Goal: Task Accomplishment & Management: Manage account settings

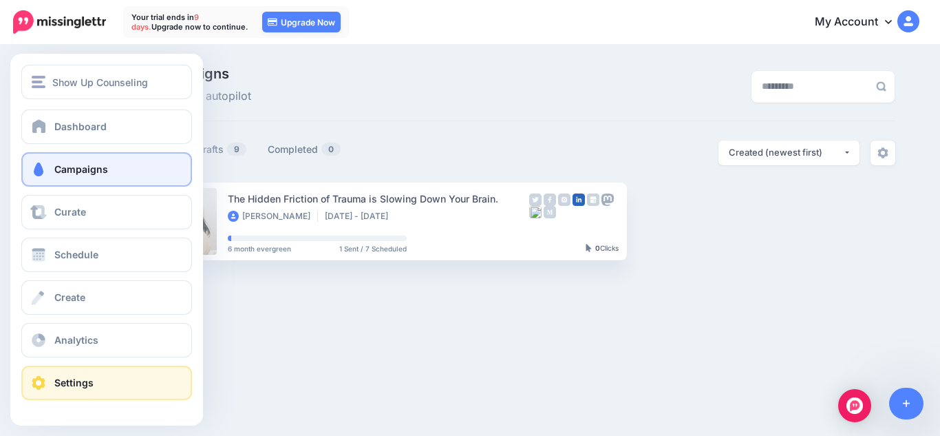
click at [52, 386] on link "Settings" at bounding box center [106, 383] width 171 height 34
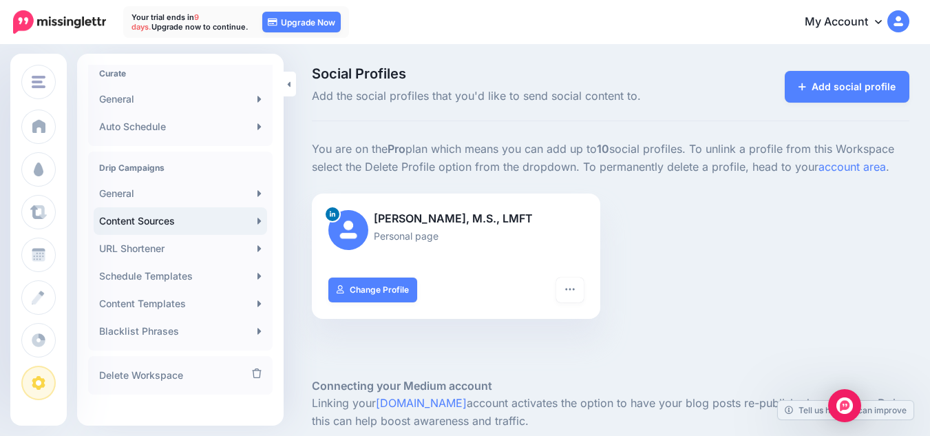
scroll to position [321, 0]
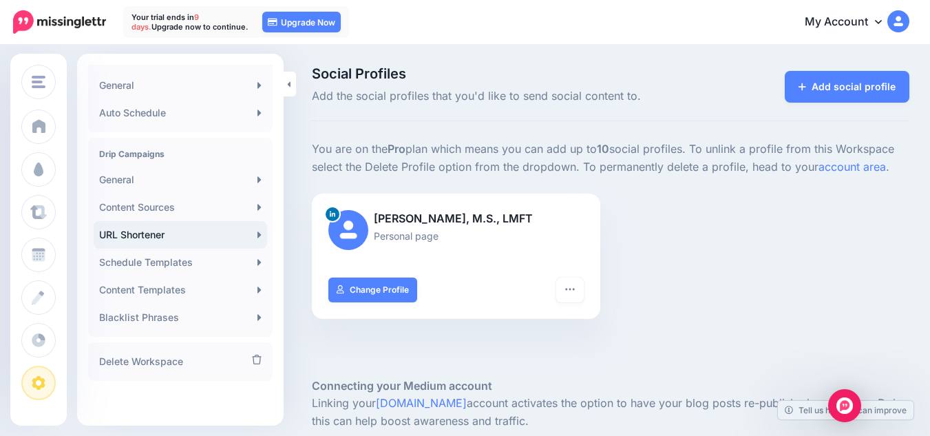
click at [218, 238] on link "URL Shortener" at bounding box center [180, 235] width 173 height 28
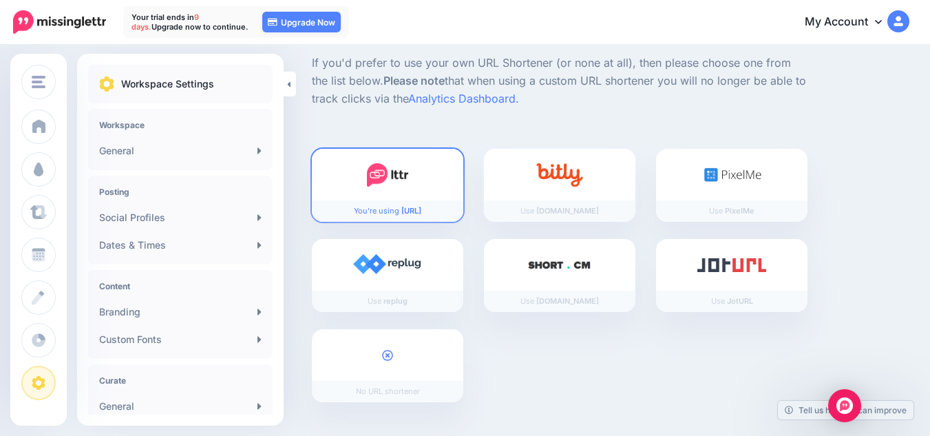
scroll to position [155, 0]
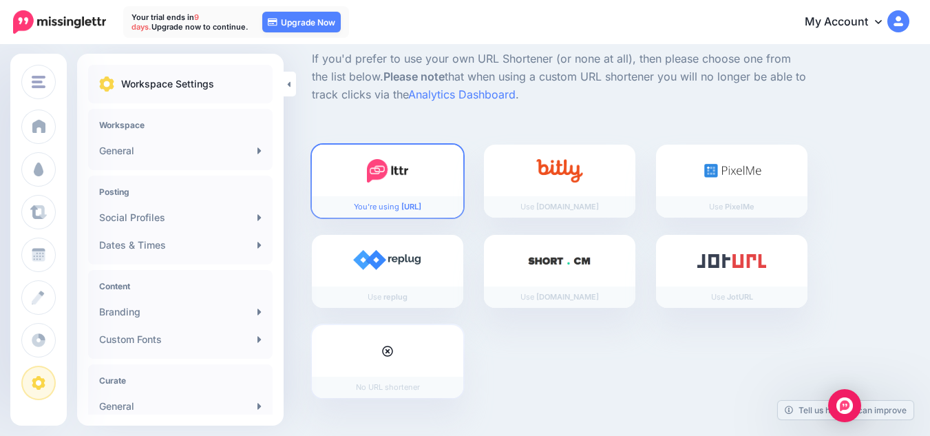
click at [365, 350] on div at bounding box center [387, 351] width 151 height 52
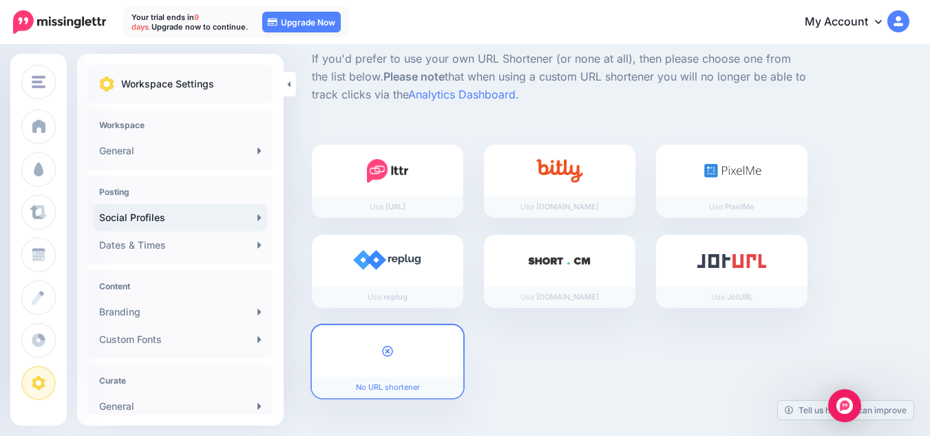
scroll to position [321, 0]
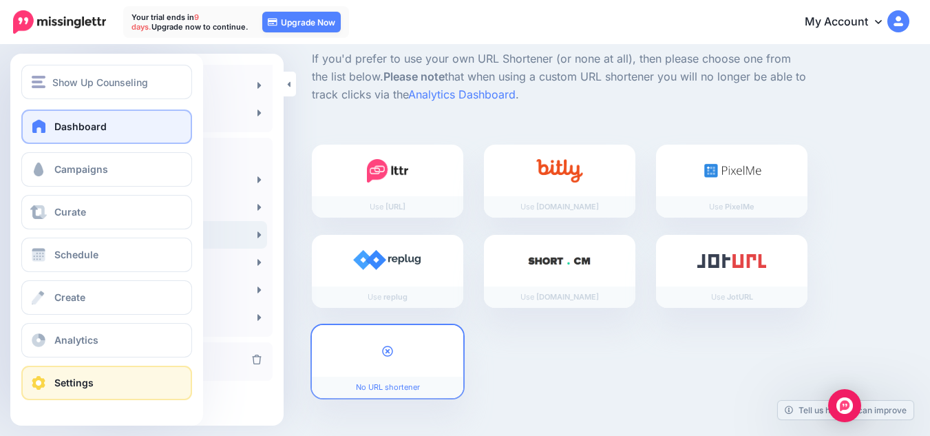
click at [48, 138] on link "Dashboard" at bounding box center [106, 126] width 171 height 34
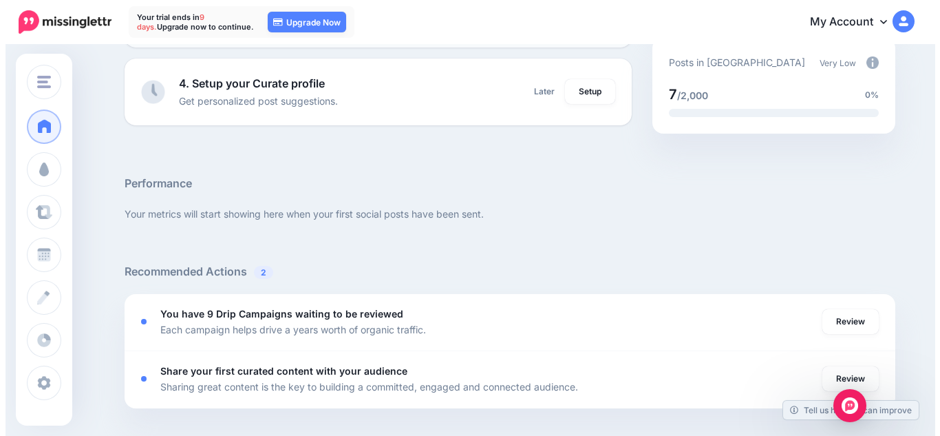
scroll to position [366, 0]
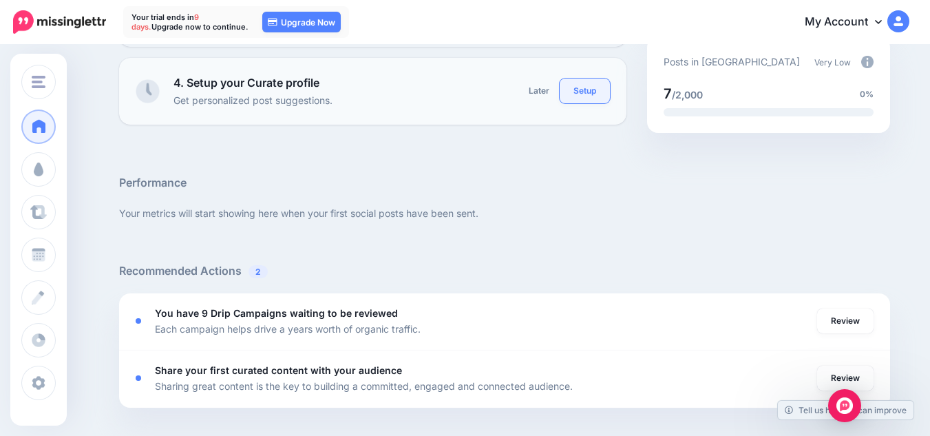
click at [583, 94] on link "Setup" at bounding box center [585, 90] width 50 height 25
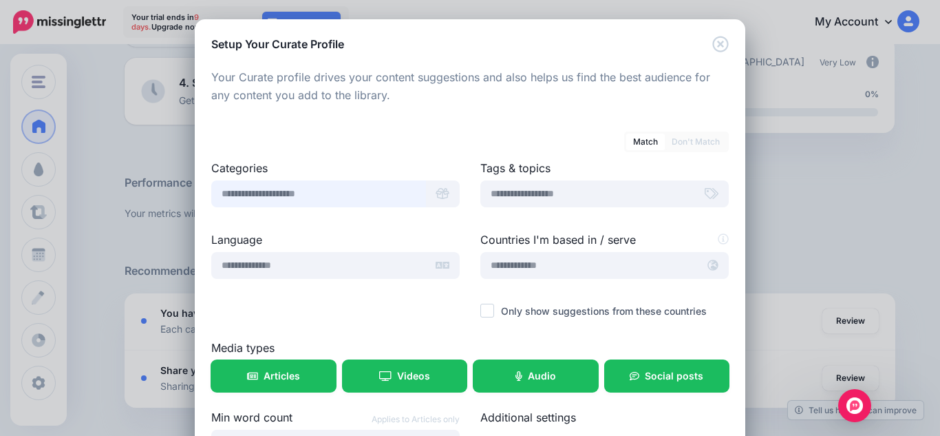
click at [370, 196] on input "text" at bounding box center [318, 193] width 215 height 27
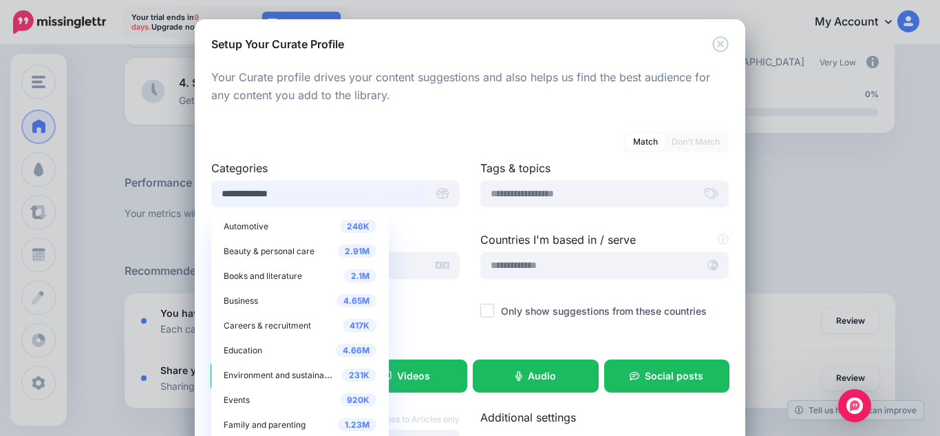
type input "**********"
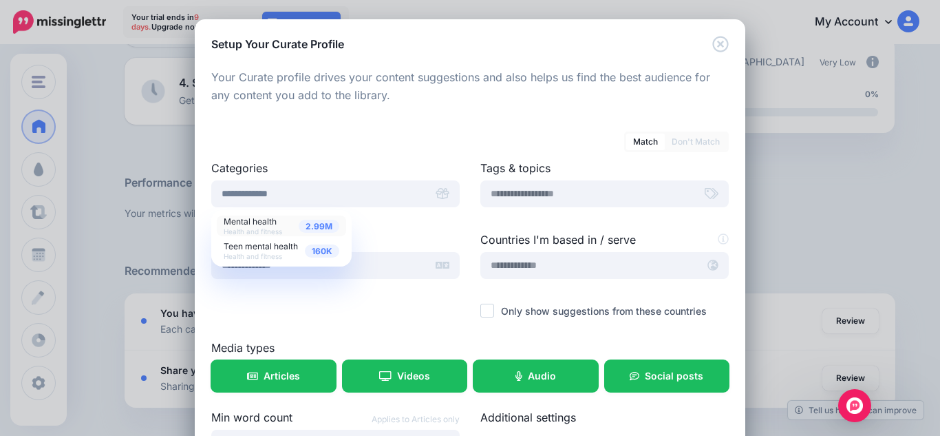
click at [262, 220] on span "Mental health" at bounding box center [250, 221] width 53 height 10
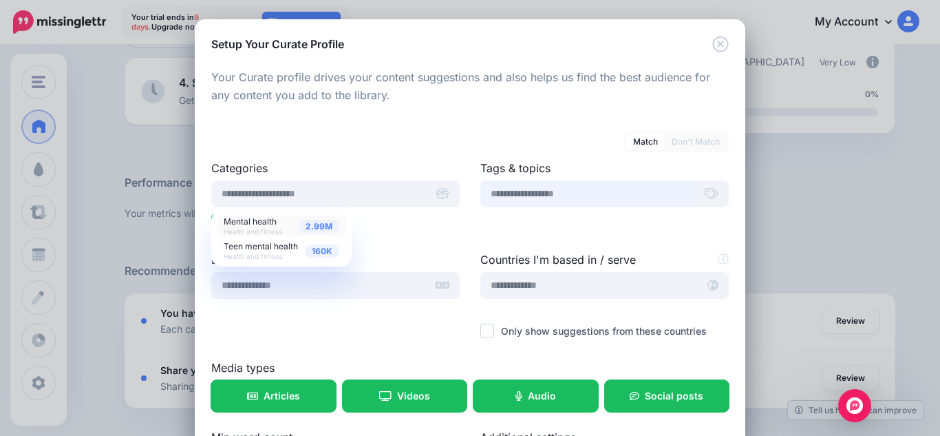
click at [509, 194] on input "text" at bounding box center [588, 193] width 215 height 27
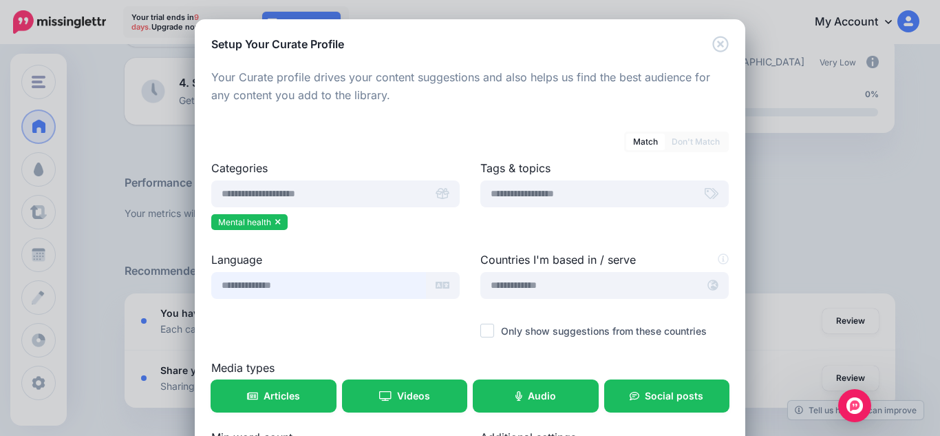
click at [287, 284] on input "text" at bounding box center [318, 285] width 215 height 27
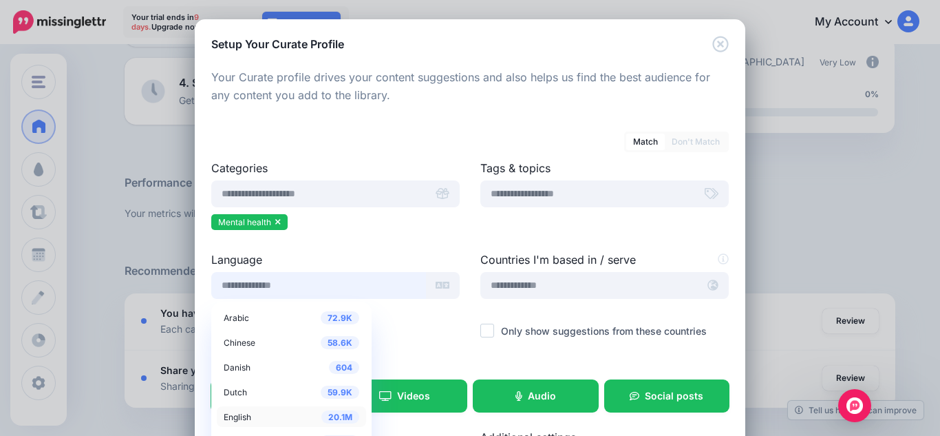
scroll to position [43, 0]
click at [229, 373] on span "English" at bounding box center [238, 374] width 28 height 10
click at [549, 291] on input "text" at bounding box center [590, 285] width 218 height 27
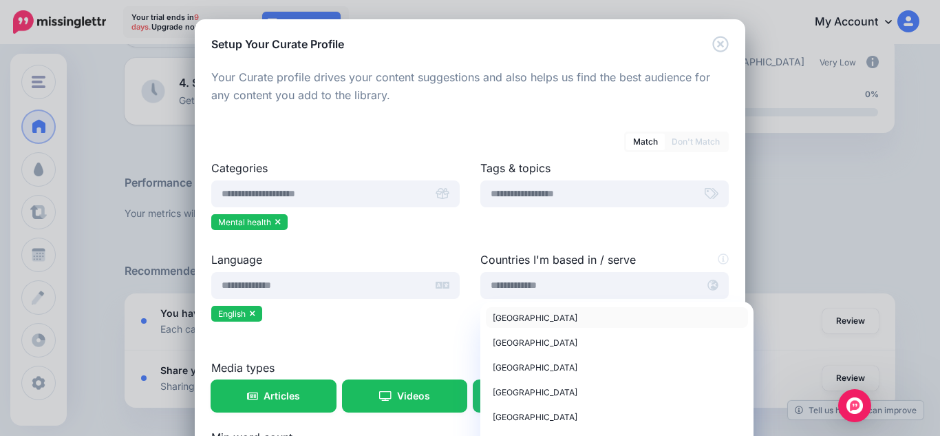
click at [530, 319] on span "United States of America" at bounding box center [535, 318] width 85 height 10
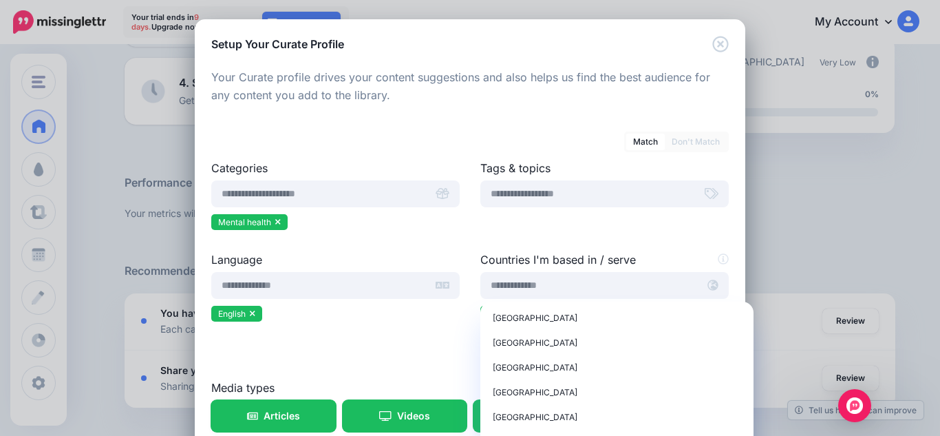
click at [414, 352] on div "Language 72.9K Arabic 58.6K Chinese 604 Danish 59.9K Dutch 20.1M English 6.66K 0" at bounding box center [335, 315] width 269 height 128
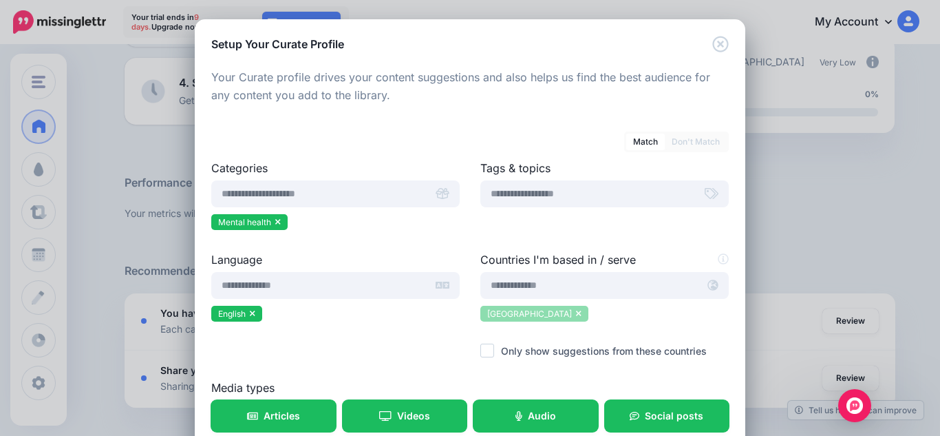
click at [589, 313] on li "United States of America" at bounding box center [535, 314] width 108 height 16
click at [541, 291] on input "text" at bounding box center [590, 285] width 218 height 27
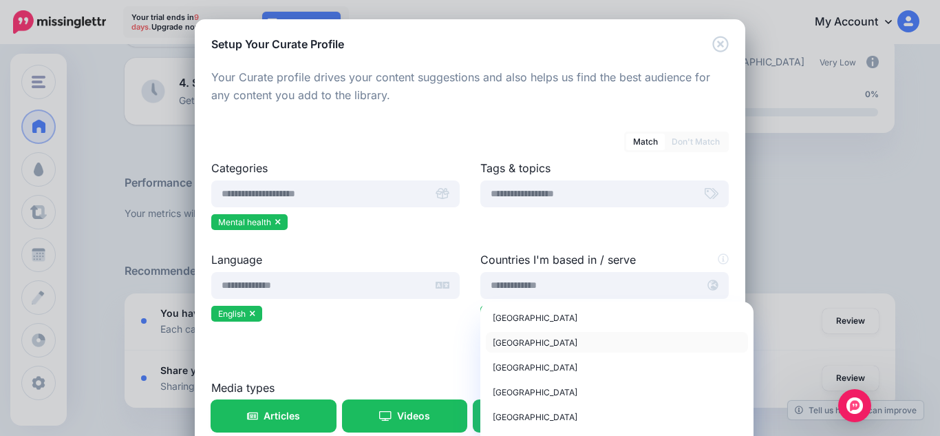
click at [509, 348] on div "United Kingdom" at bounding box center [617, 342] width 249 height 17
click at [493, 342] on span "United Kingdom" at bounding box center [535, 342] width 85 height 10
click at [419, 344] on div "Language 72.9K Arabic 58.6K Chinese 604 Danish 59.9K Dutch 20.1M English 6.66K 0" at bounding box center [335, 315] width 269 height 128
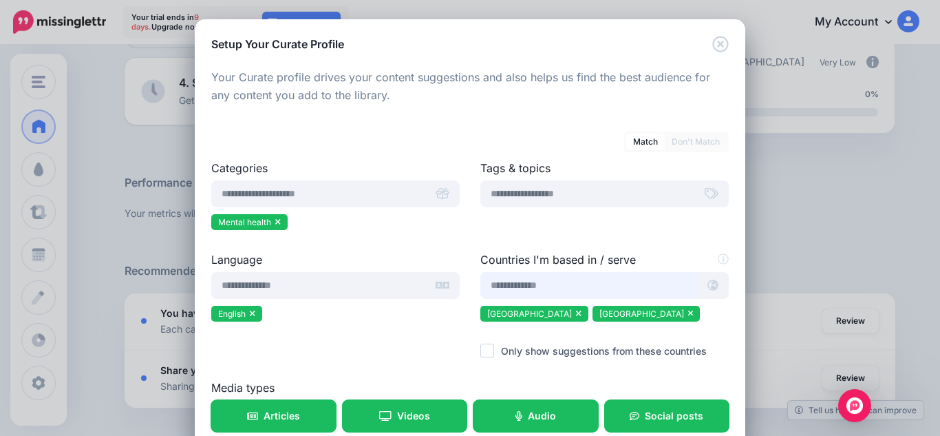
click at [496, 283] on input "text" at bounding box center [590, 285] width 218 height 27
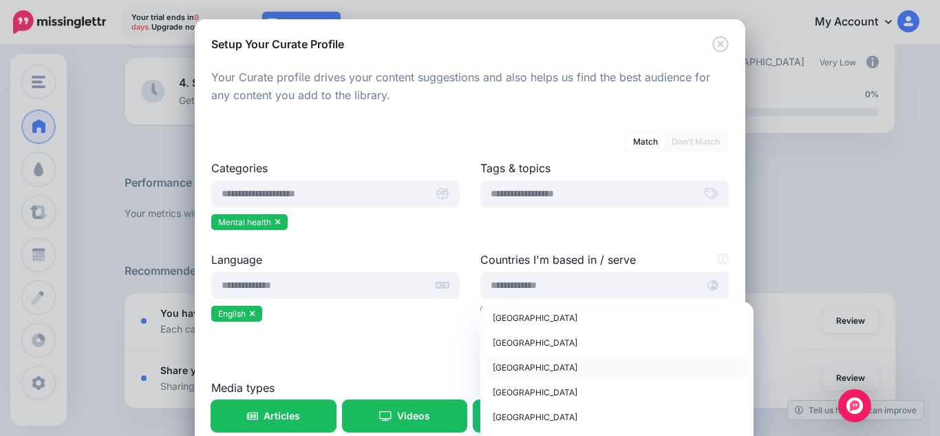
click at [494, 376] on link "Canada" at bounding box center [617, 367] width 262 height 21
click at [510, 388] on span "France" at bounding box center [535, 392] width 85 height 10
click at [512, 418] on span "Germany" at bounding box center [535, 417] width 85 height 10
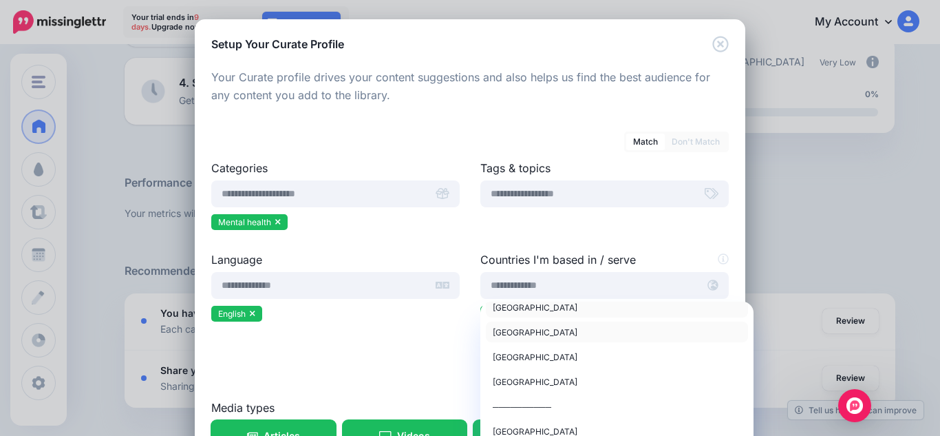
scroll to position [84, 0]
click at [498, 359] on span "India" at bounding box center [535, 357] width 85 height 10
click at [501, 386] on span "Australia" at bounding box center [535, 382] width 85 height 10
click at [497, 333] on span "Mexico" at bounding box center [535, 333] width 85 height 10
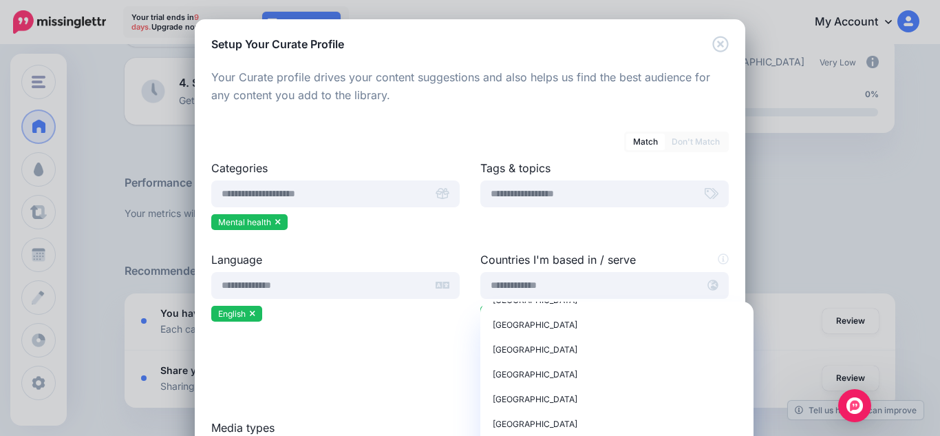
scroll to position [3908, 0]
click at [498, 342] on div "New Zealand" at bounding box center [617, 350] width 249 height 17
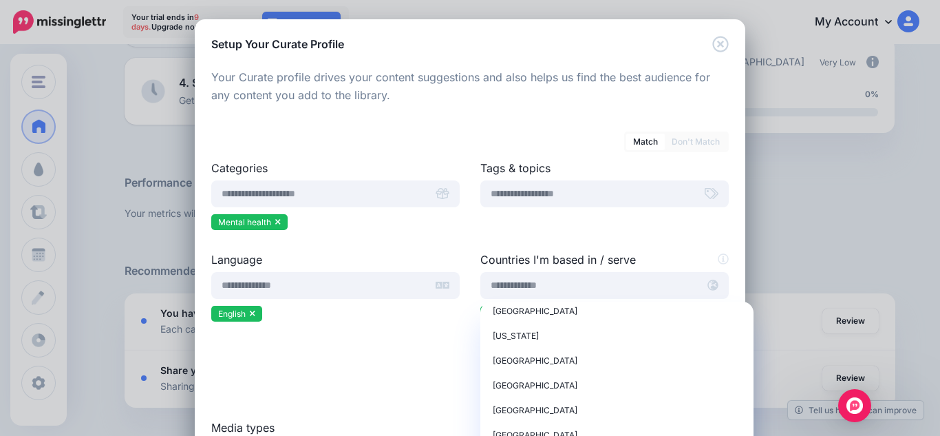
scroll to position [4444, 0]
click at [501, 339] on span "Puerto Rico" at bounding box center [516, 335] width 46 height 10
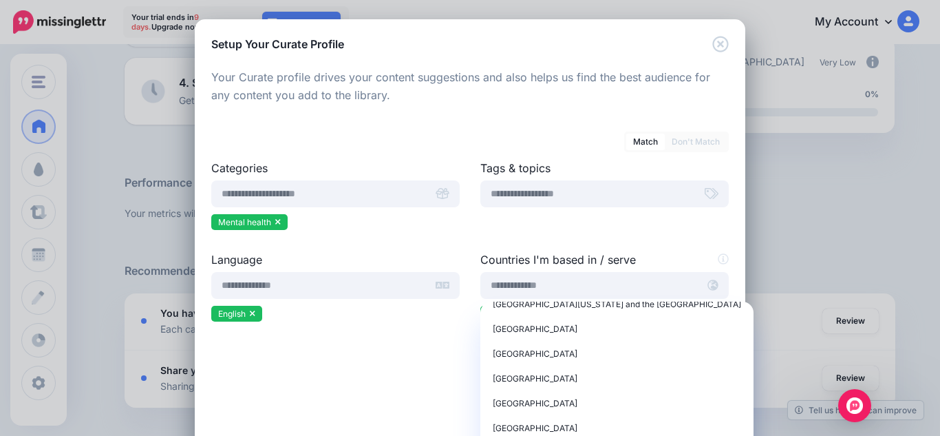
scroll to position [5166, 0]
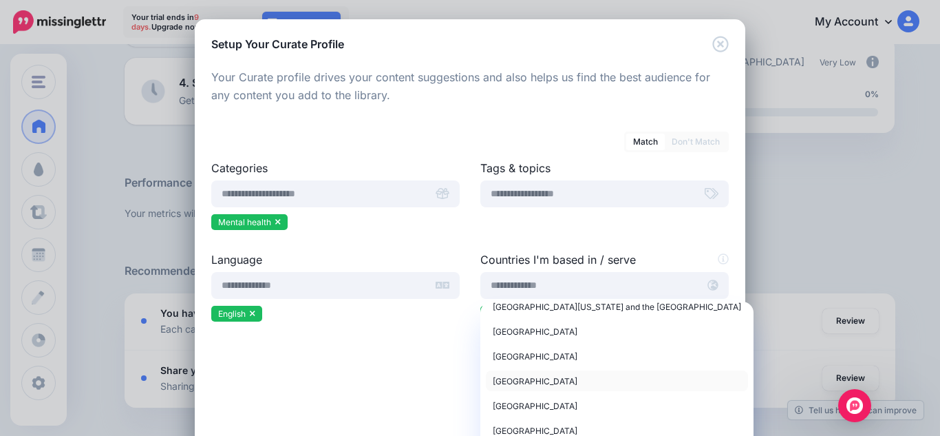
click at [511, 379] on div "Spain" at bounding box center [617, 380] width 249 height 17
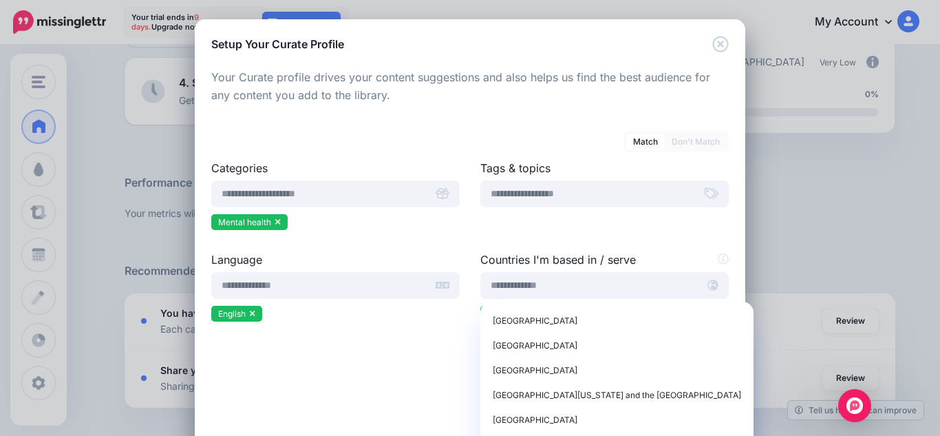
scroll to position [5112, 0]
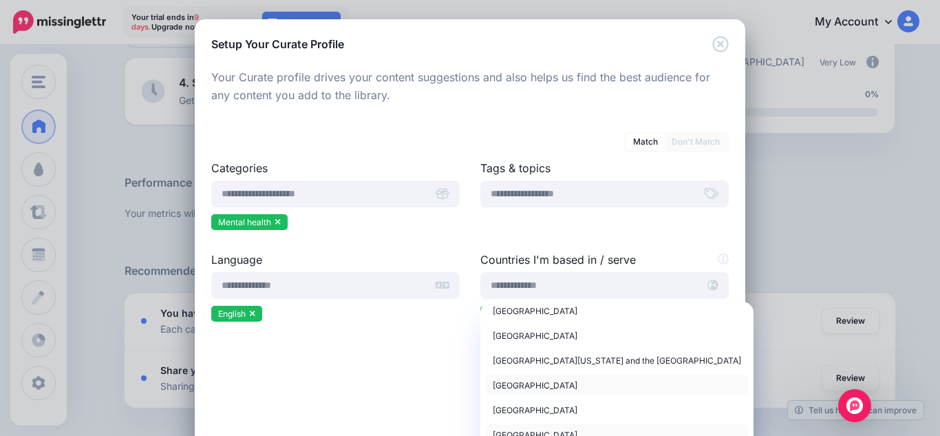
click at [511, 380] on span "South Korea" at bounding box center [535, 385] width 85 height 10
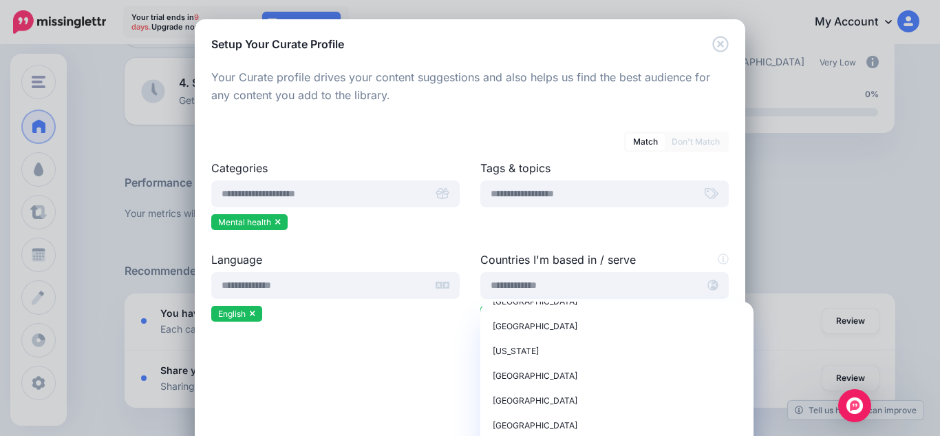
scroll to position [4427, 0]
click at [494, 323] on span "Portugal" at bounding box center [535, 326] width 85 height 10
click at [511, 342] on link "Ukraine" at bounding box center [617, 351] width 262 height 21
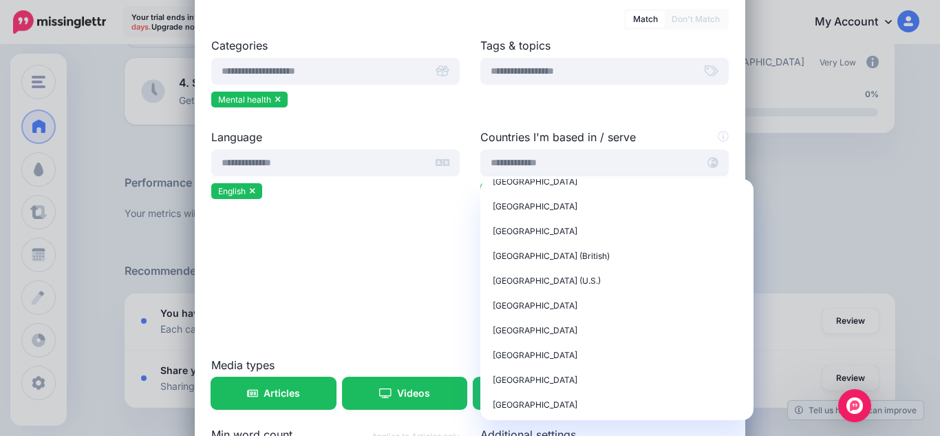
scroll to position [123, 0]
click at [498, 256] on span "Virgin Islands (British)" at bounding box center [551, 255] width 117 height 10
click at [500, 277] on span "Virgin Islands (U.S.)" at bounding box center [547, 280] width 108 height 10
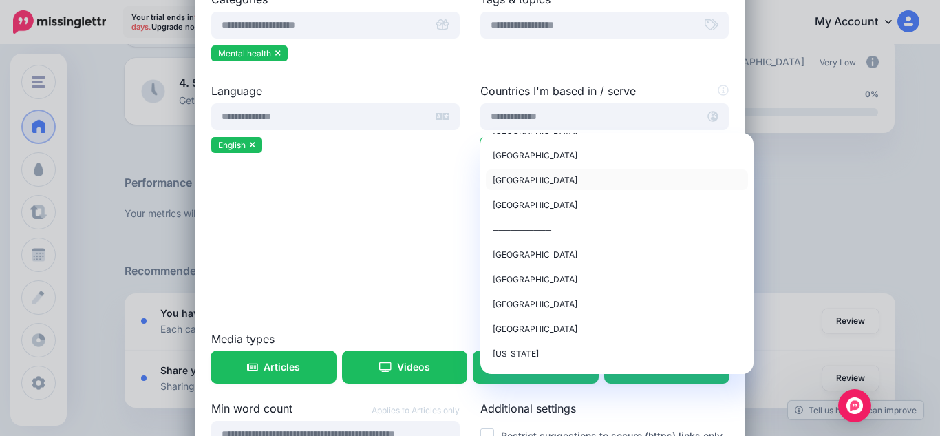
scroll to position [94, 0]
click at [345, 198] on div "Language 72.9K Arabic 58.6K Chinese 604 Danish 59.9K Dutch 20.1M English 6.66K 0" at bounding box center [335, 207] width 269 height 248
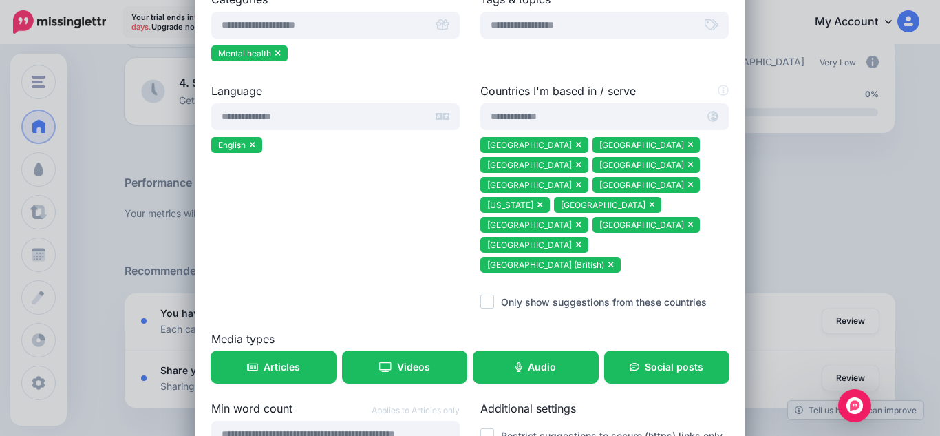
scroll to position [220, 0]
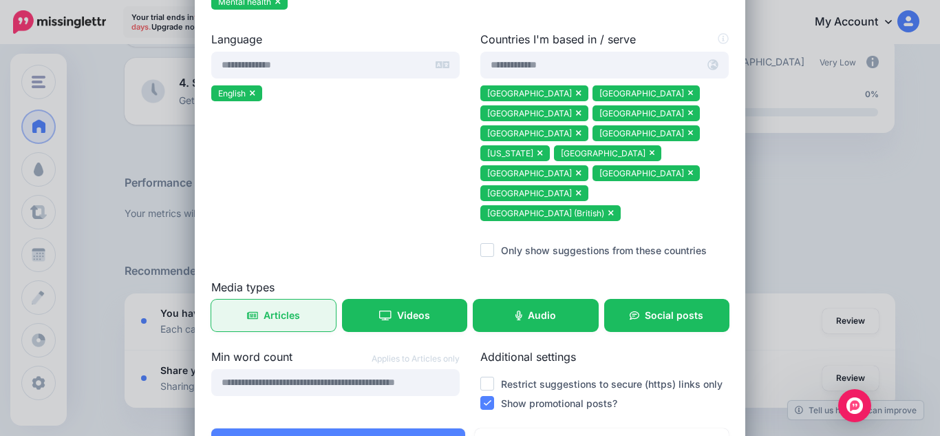
click at [277, 310] on span "Articles" at bounding box center [282, 315] width 36 height 10
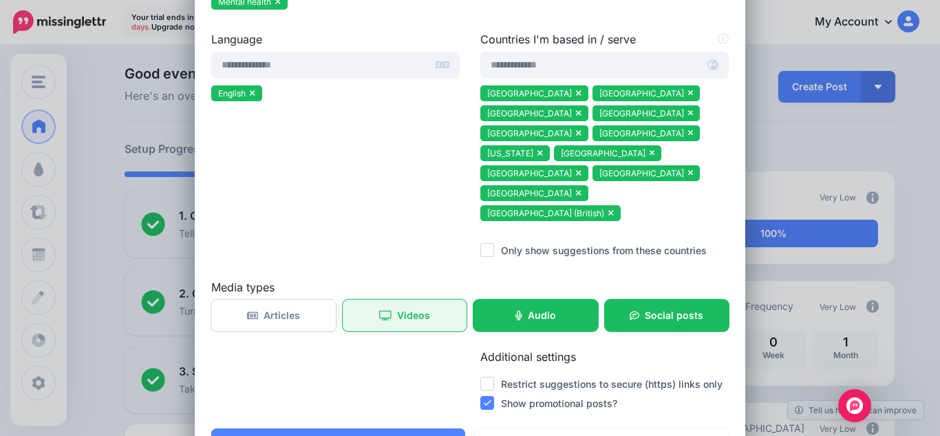
click at [379, 310] on icon at bounding box center [385, 315] width 12 height 10
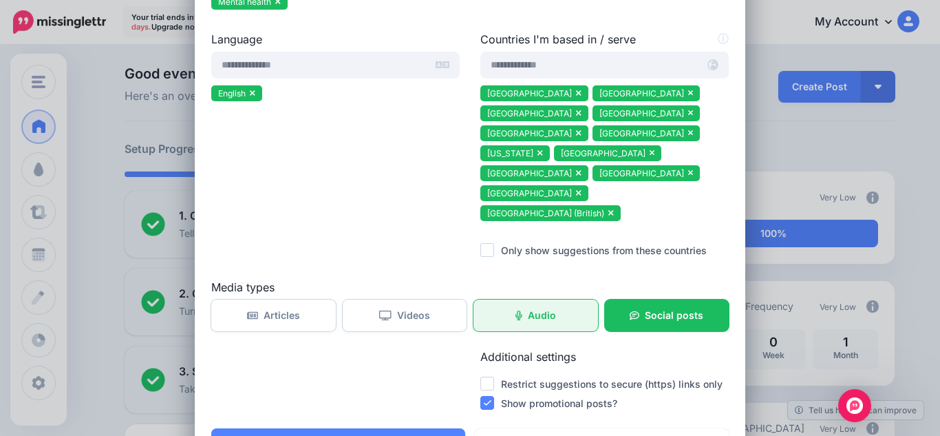
click at [512, 299] on link "Audio" at bounding box center [536, 315] width 125 height 32
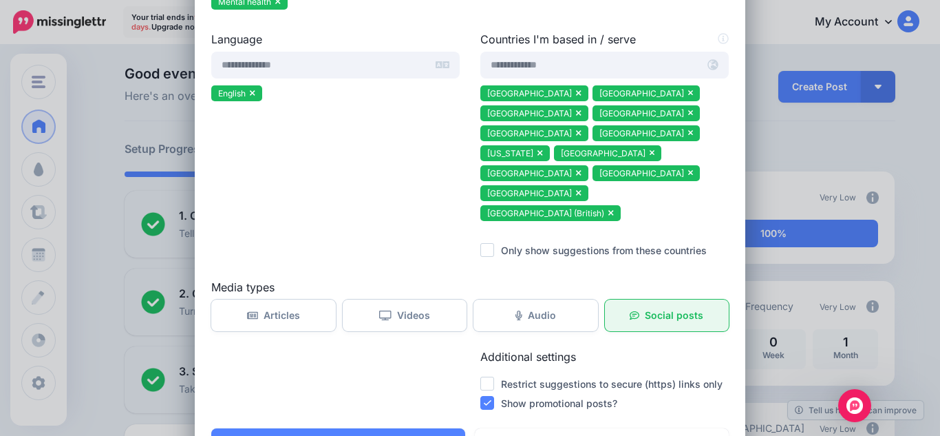
click at [632, 299] on link "Social posts" at bounding box center [667, 315] width 125 height 32
click at [487, 377] on ins at bounding box center [488, 384] width 14 height 14
click at [482, 396] on ins at bounding box center [488, 403] width 14 height 14
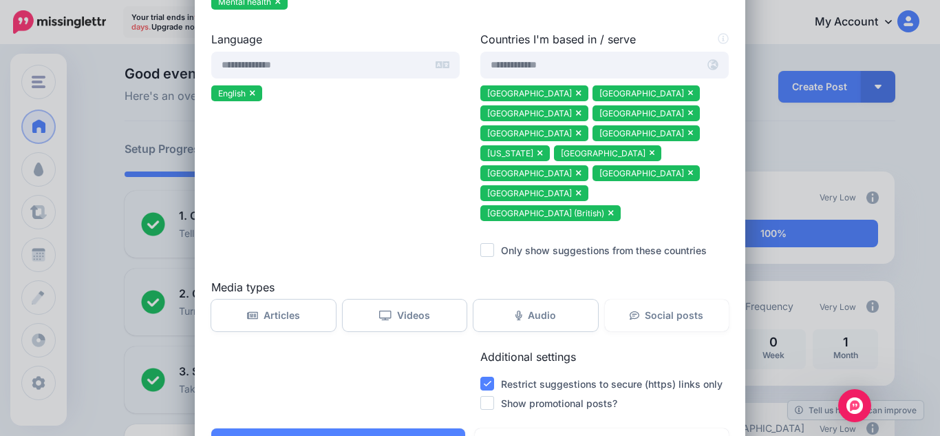
click at [489, 396] on ins at bounding box center [488, 403] width 14 height 14
click at [375, 428] on button "Save" at bounding box center [338, 444] width 254 height 32
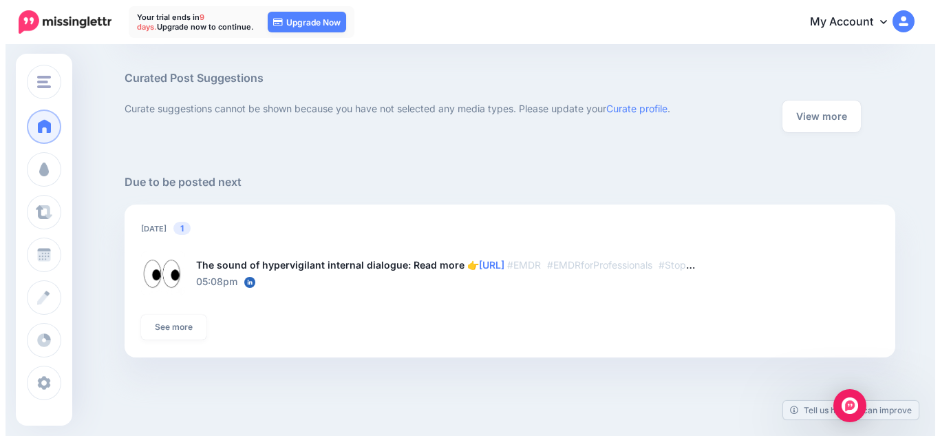
scroll to position [730, 0]
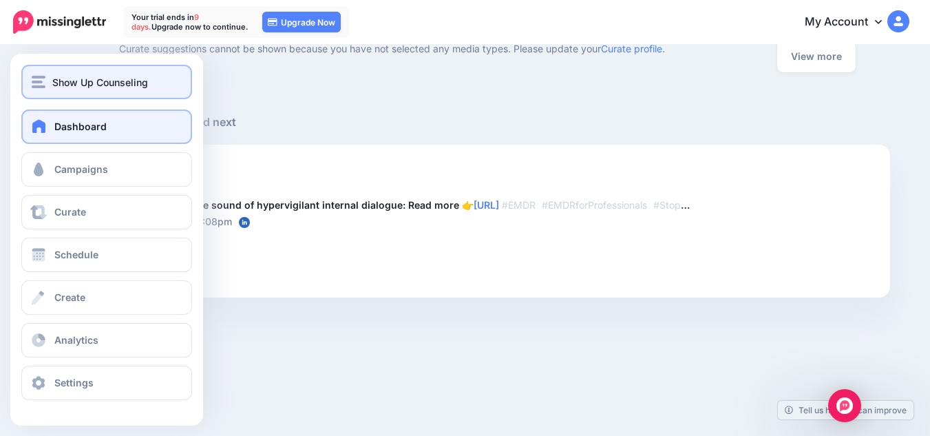
click at [67, 85] on span "Show Up Counseling" at bounding box center [100, 82] width 96 height 16
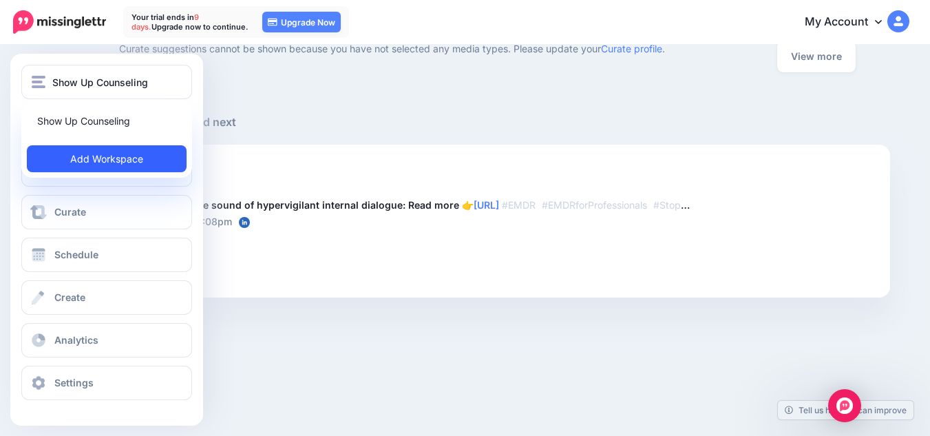
click at [87, 152] on link "Add Workspace" at bounding box center [107, 158] width 160 height 27
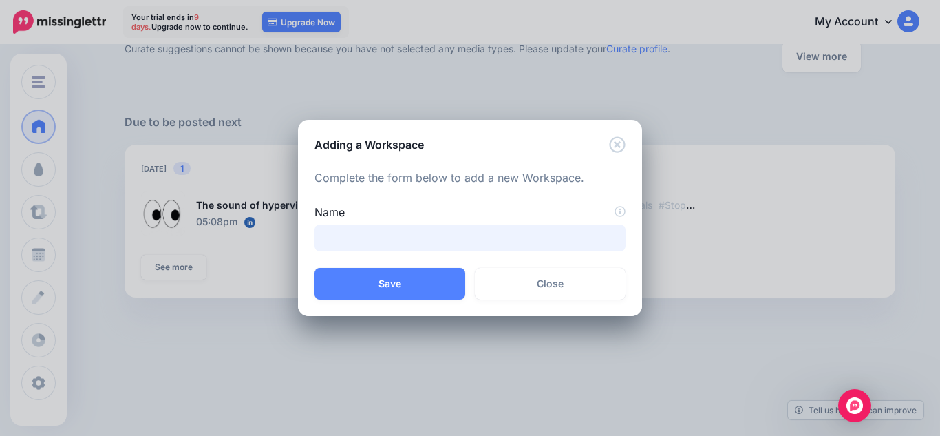
click at [482, 244] on input "Name" at bounding box center [470, 237] width 311 height 27
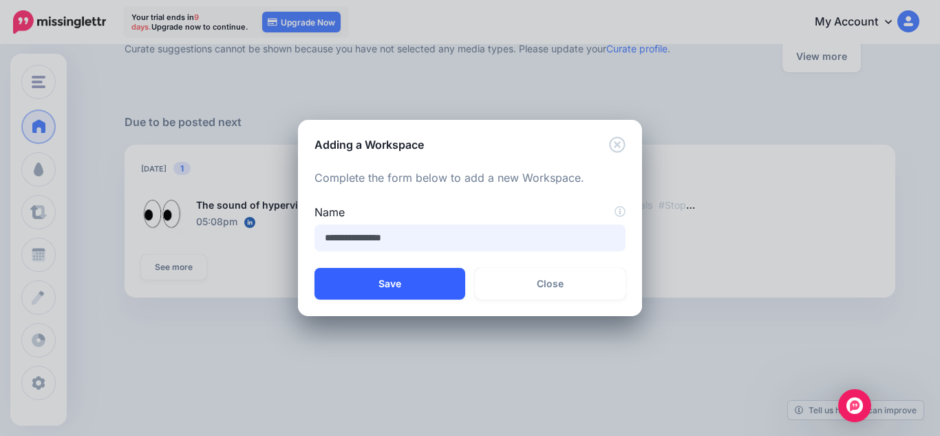
type input "**********"
click at [405, 289] on button "Save" at bounding box center [390, 284] width 151 height 32
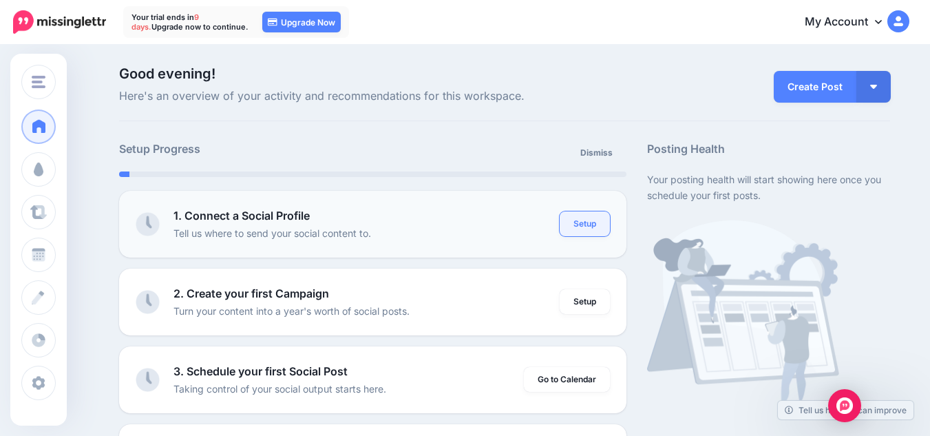
click at [596, 224] on link "Setup" at bounding box center [585, 223] width 50 height 25
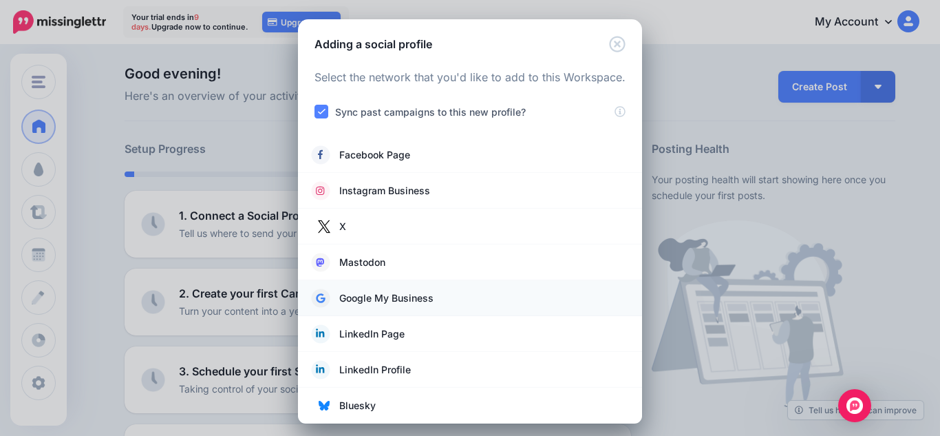
scroll to position [7, 0]
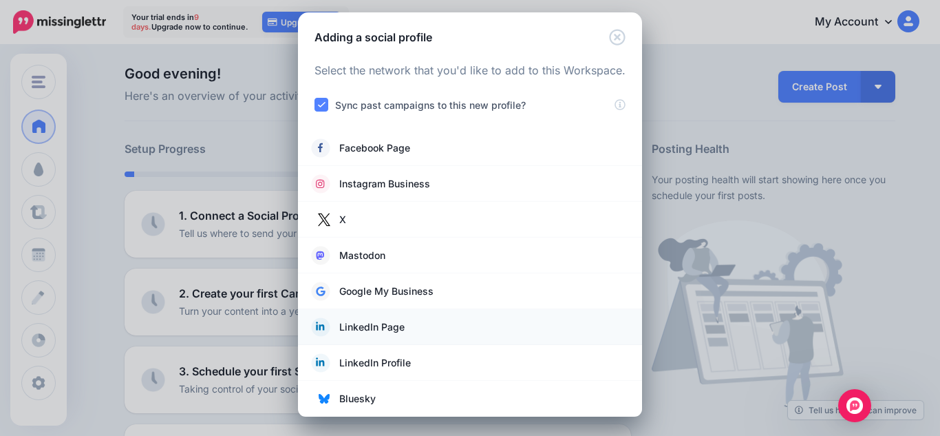
click at [362, 330] on span "LinkedIn Page" at bounding box center [371, 327] width 65 height 17
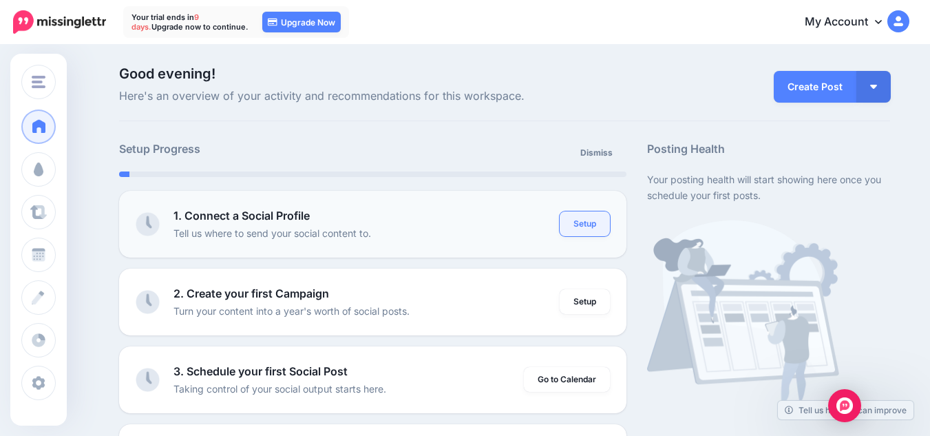
click at [585, 229] on link "Setup" at bounding box center [585, 223] width 50 height 25
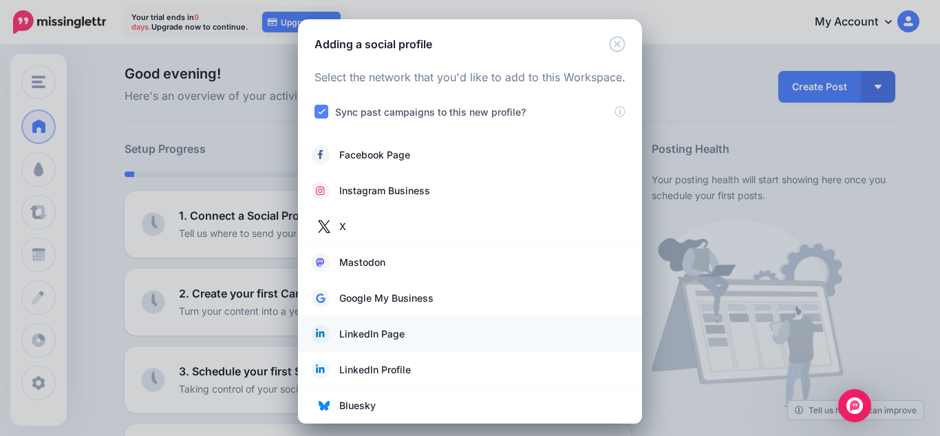
scroll to position [7, 0]
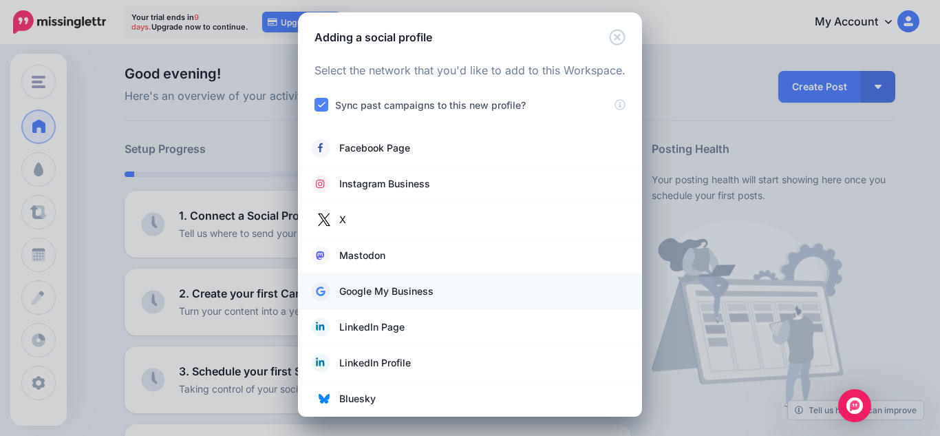
click at [370, 291] on span "Google My Business" at bounding box center [386, 291] width 94 height 17
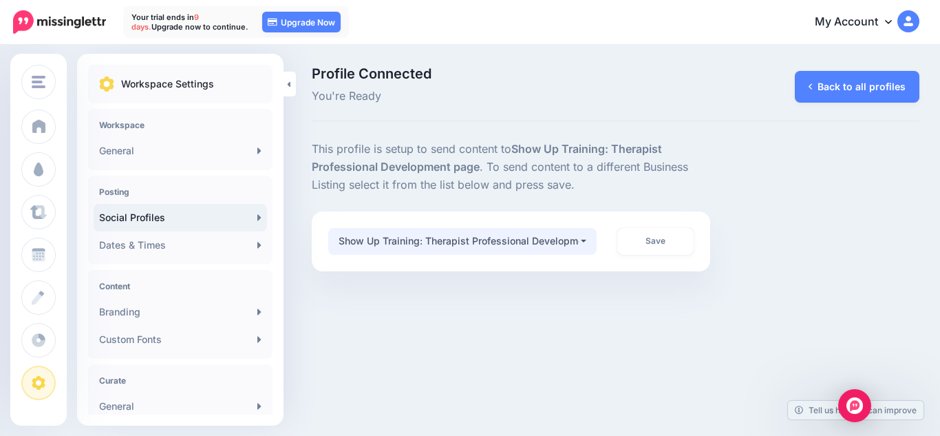
click at [542, 238] on div "Show Up Training: Therapist Professional Development" at bounding box center [459, 241] width 240 height 17
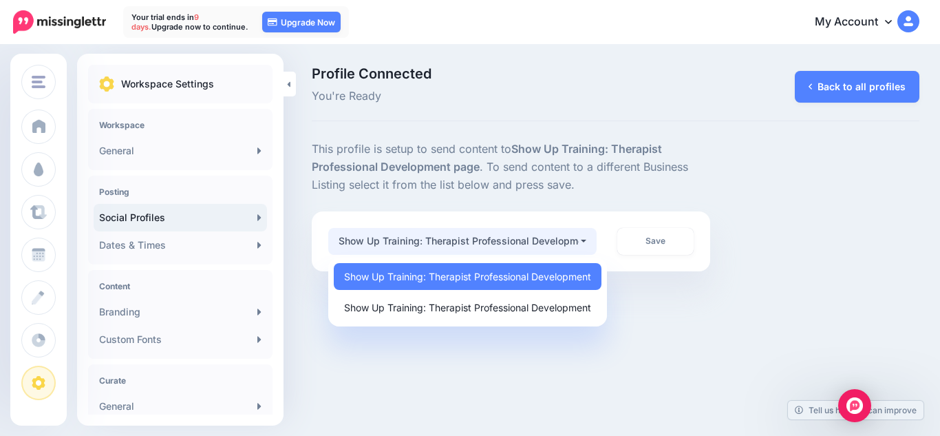
click at [542, 238] on div "Show Up Training: Therapist Professional Development" at bounding box center [459, 241] width 240 height 17
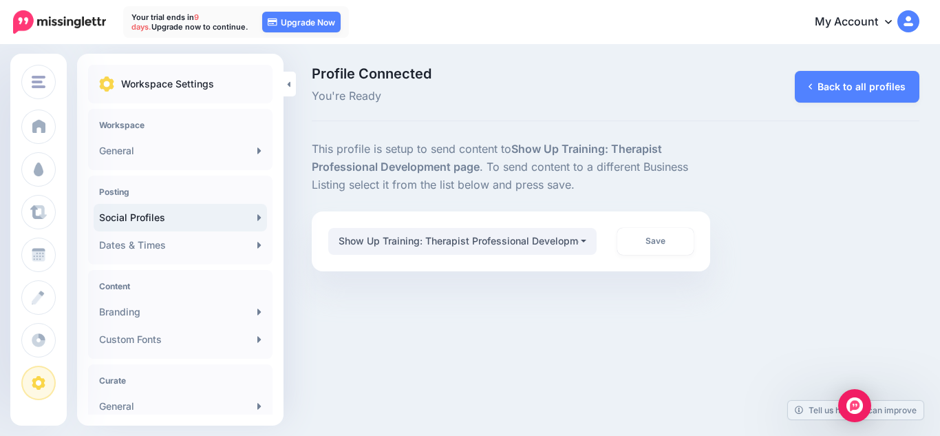
click at [701, 238] on div "Save" at bounding box center [655, 241] width 96 height 27
click at [682, 242] on link "Save" at bounding box center [656, 241] width 76 height 27
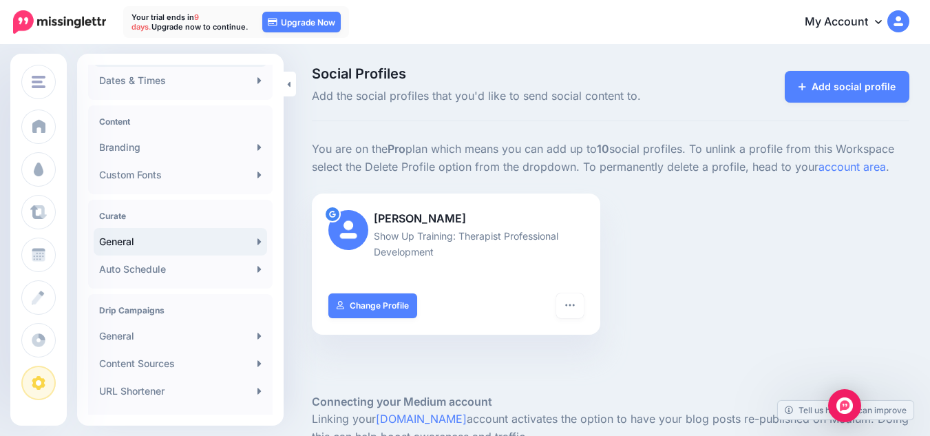
scroll to position [207, 0]
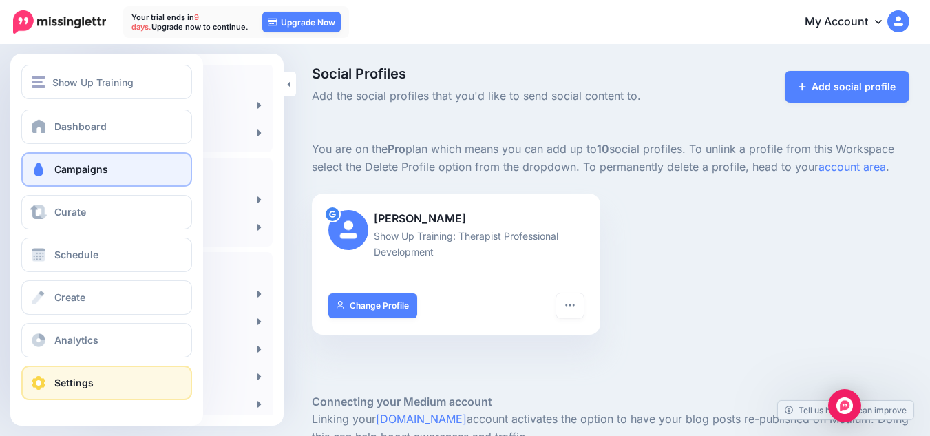
click at [56, 172] on span "Campaigns" at bounding box center [81, 169] width 54 height 12
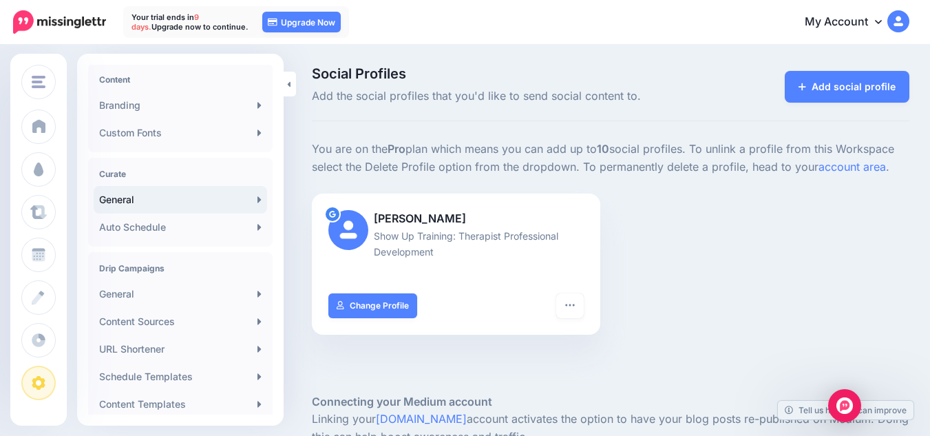
click at [220, 204] on link "General" at bounding box center [180, 200] width 173 height 28
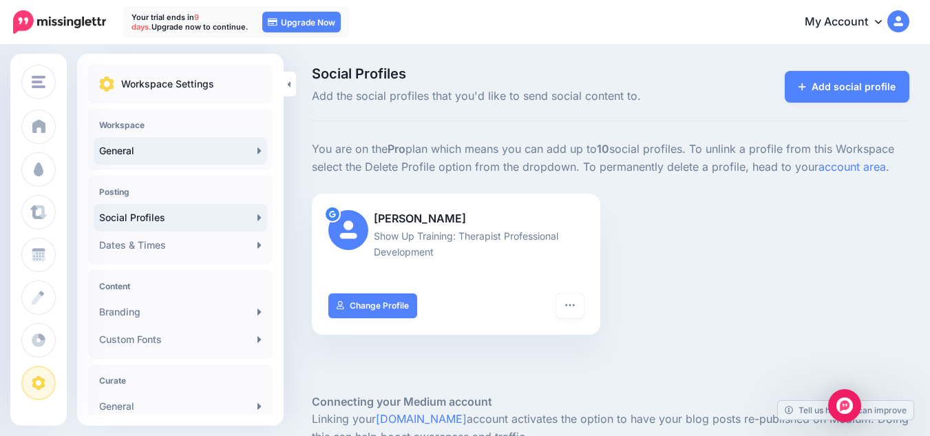
click at [154, 145] on link "General" at bounding box center [180, 151] width 173 height 28
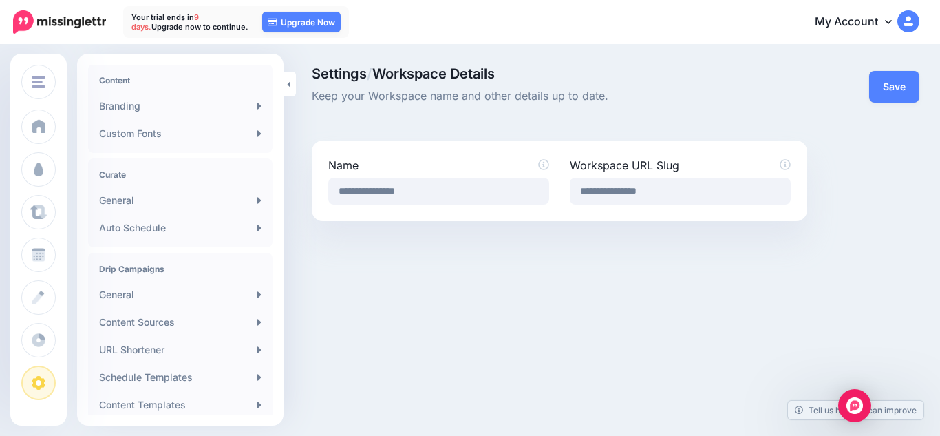
scroll to position [207, 0]
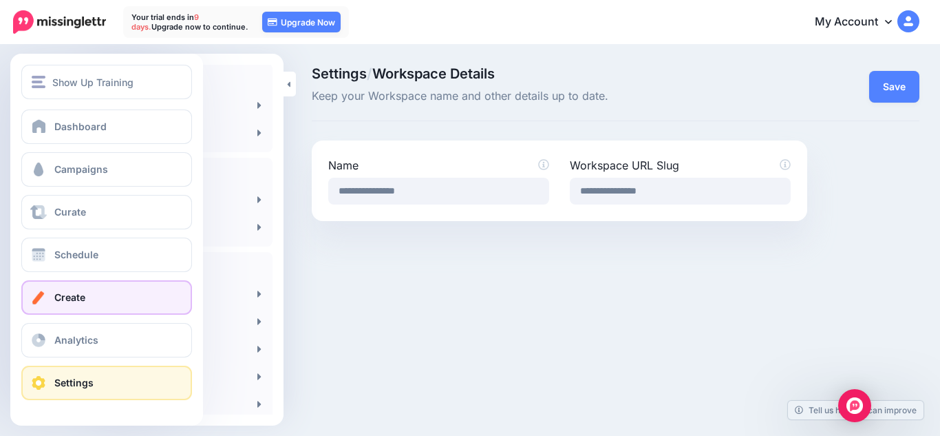
click at [75, 294] on span "Create" at bounding box center [69, 297] width 31 height 12
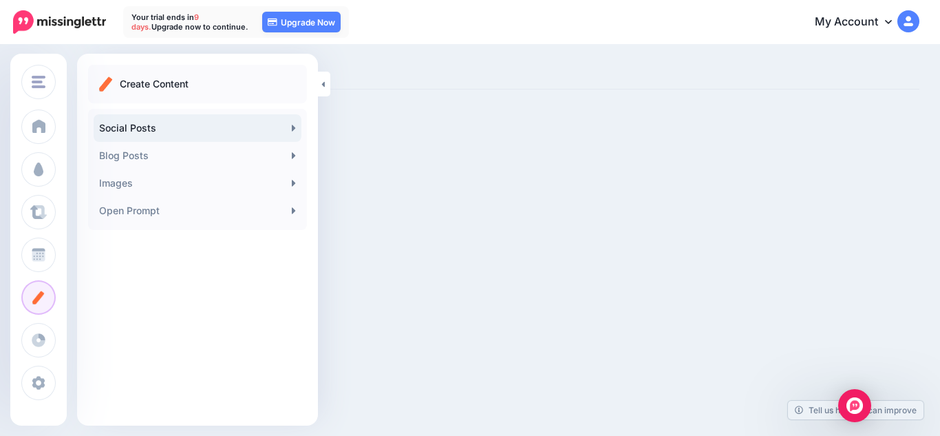
click at [198, 128] on link "Social Posts" at bounding box center [198, 128] width 208 height 28
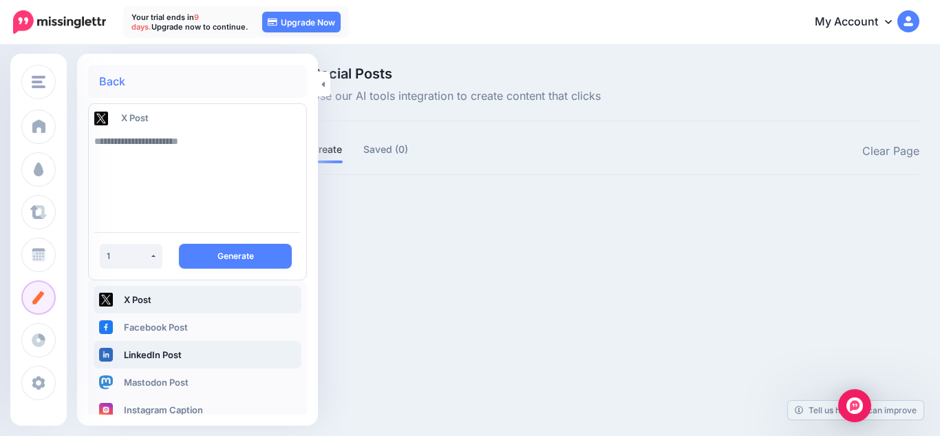
click at [165, 362] on link "LinkedIn Post" at bounding box center [198, 355] width 208 height 28
click at [156, 355] on link "LinkedIn Post" at bounding box center [198, 355] width 208 height 28
click at [167, 151] on textarea at bounding box center [197, 174] width 207 height 94
click at [332, 83] on p "Social Posts Use our AI tools integration to create content that clicks" at bounding box center [456, 86] width 289 height 39
click at [116, 261] on div "1" at bounding box center [128, 256] width 43 height 10
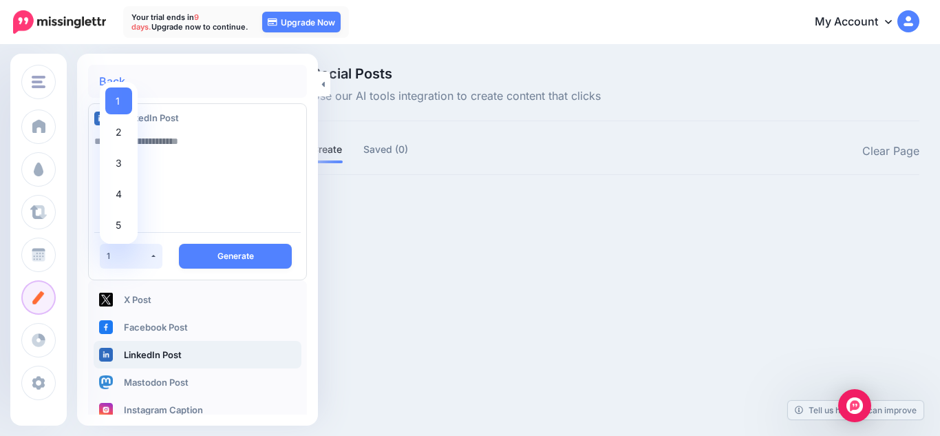
click at [116, 261] on div "1" at bounding box center [128, 256] width 43 height 10
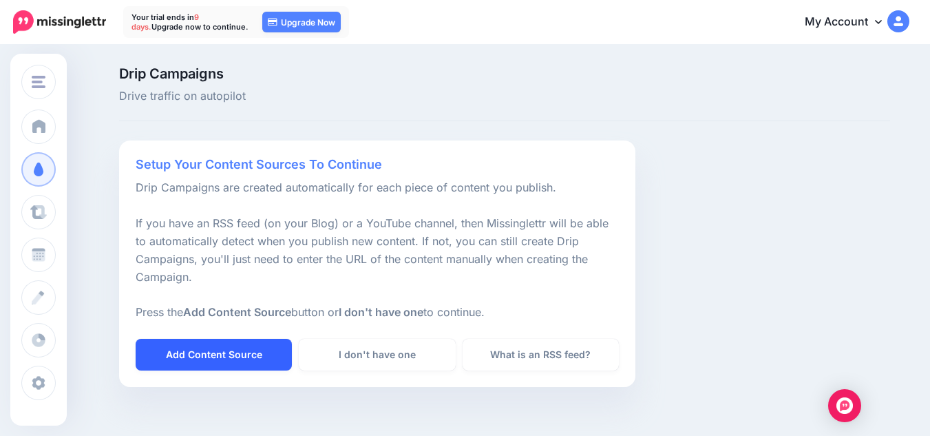
click at [280, 355] on link "Add Content Source" at bounding box center [214, 355] width 156 height 32
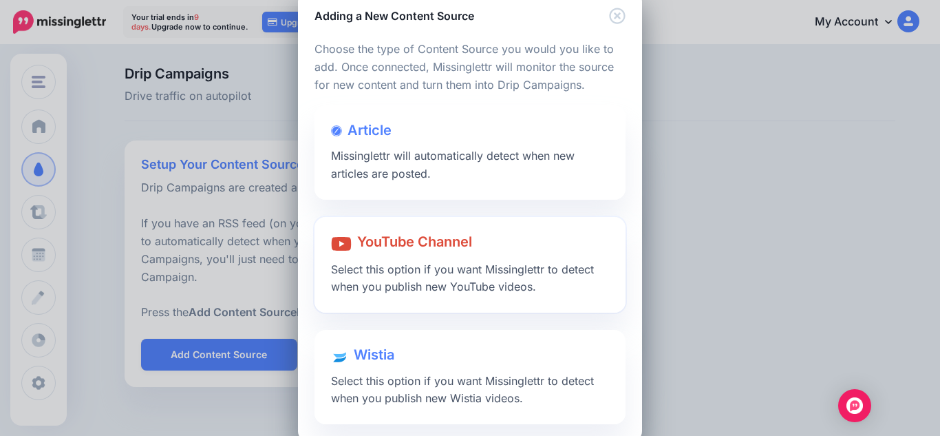
scroll to position [53, 0]
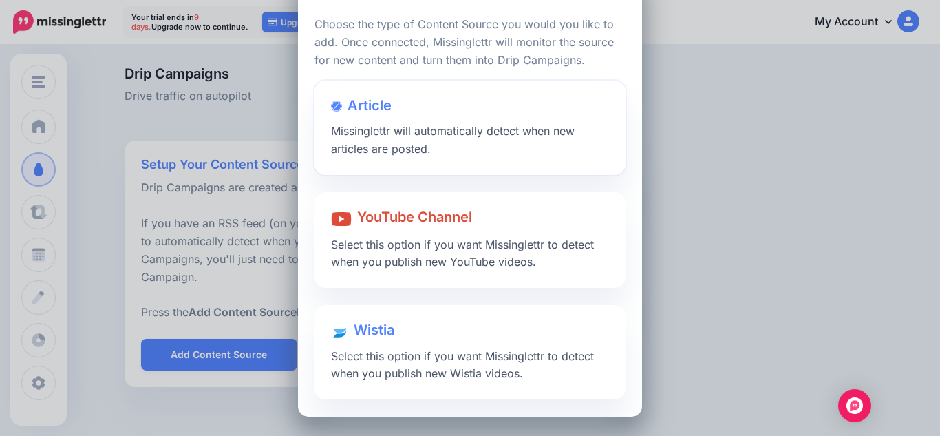
click at [413, 138] on div "Article Missinglettr will automatically detect when new articles are posted." at bounding box center [470, 128] width 311 height 94
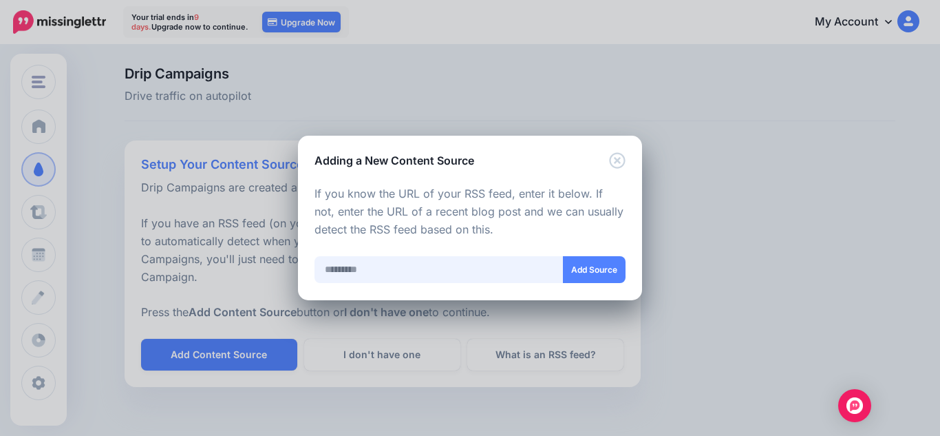
click at [441, 268] on input "text" at bounding box center [439, 269] width 249 height 27
type input "*"
click at [572, 274] on button "Add Source" at bounding box center [594, 269] width 63 height 27
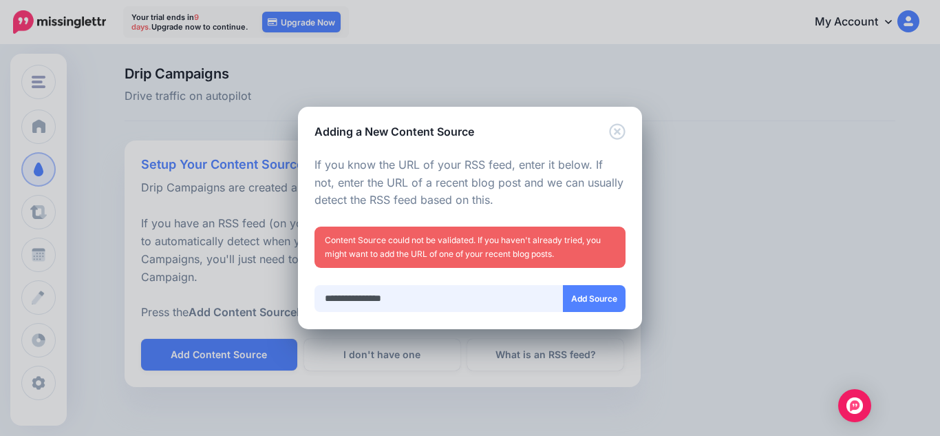
click at [387, 290] on input "**********" at bounding box center [439, 298] width 249 height 27
click at [372, 298] on input "**********" at bounding box center [439, 298] width 249 height 27
click at [423, 297] on input "**********" at bounding box center [439, 298] width 249 height 27
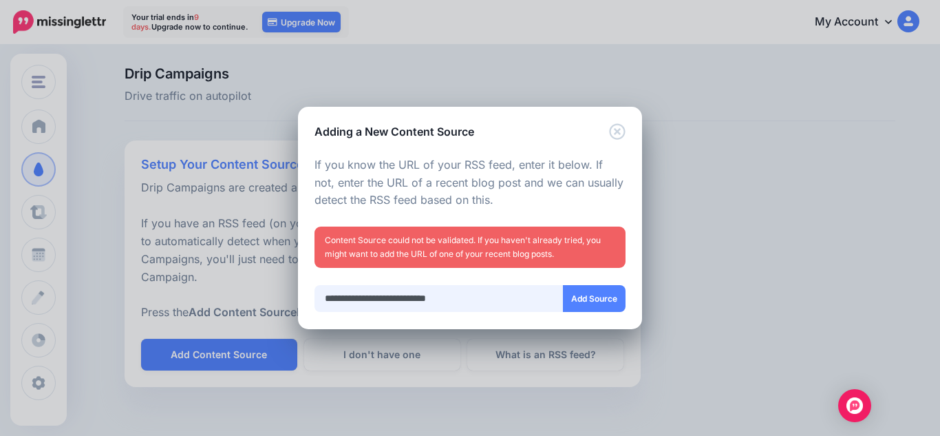
click at [423, 297] on input "**********" at bounding box center [439, 298] width 249 height 27
paste input "**********"
type input "**********"
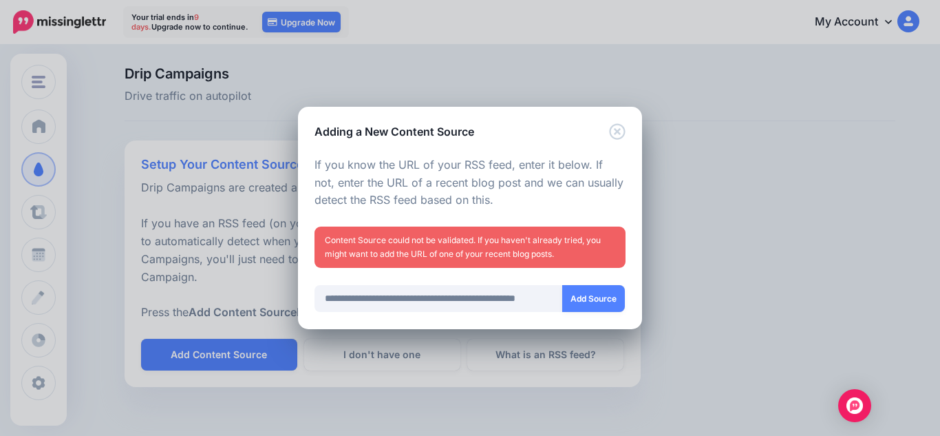
click at [600, 304] on button "Add Source" at bounding box center [593, 298] width 63 height 27
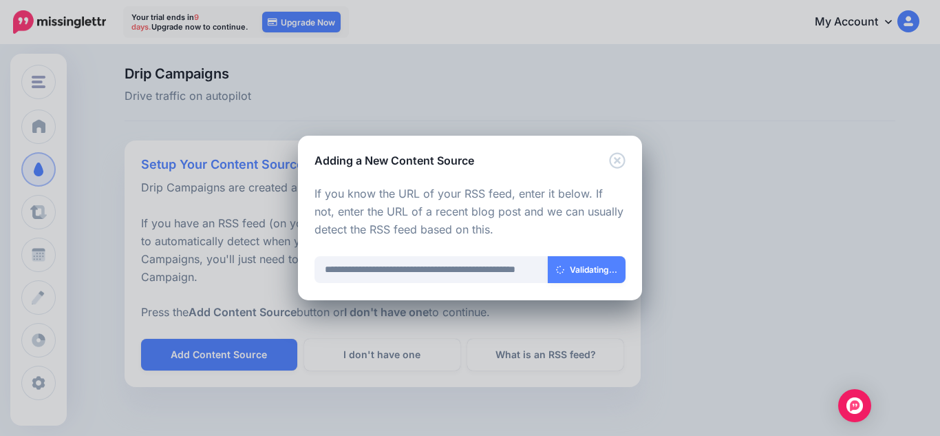
scroll to position [0, 0]
